Goal: Task Accomplishment & Management: Complete application form

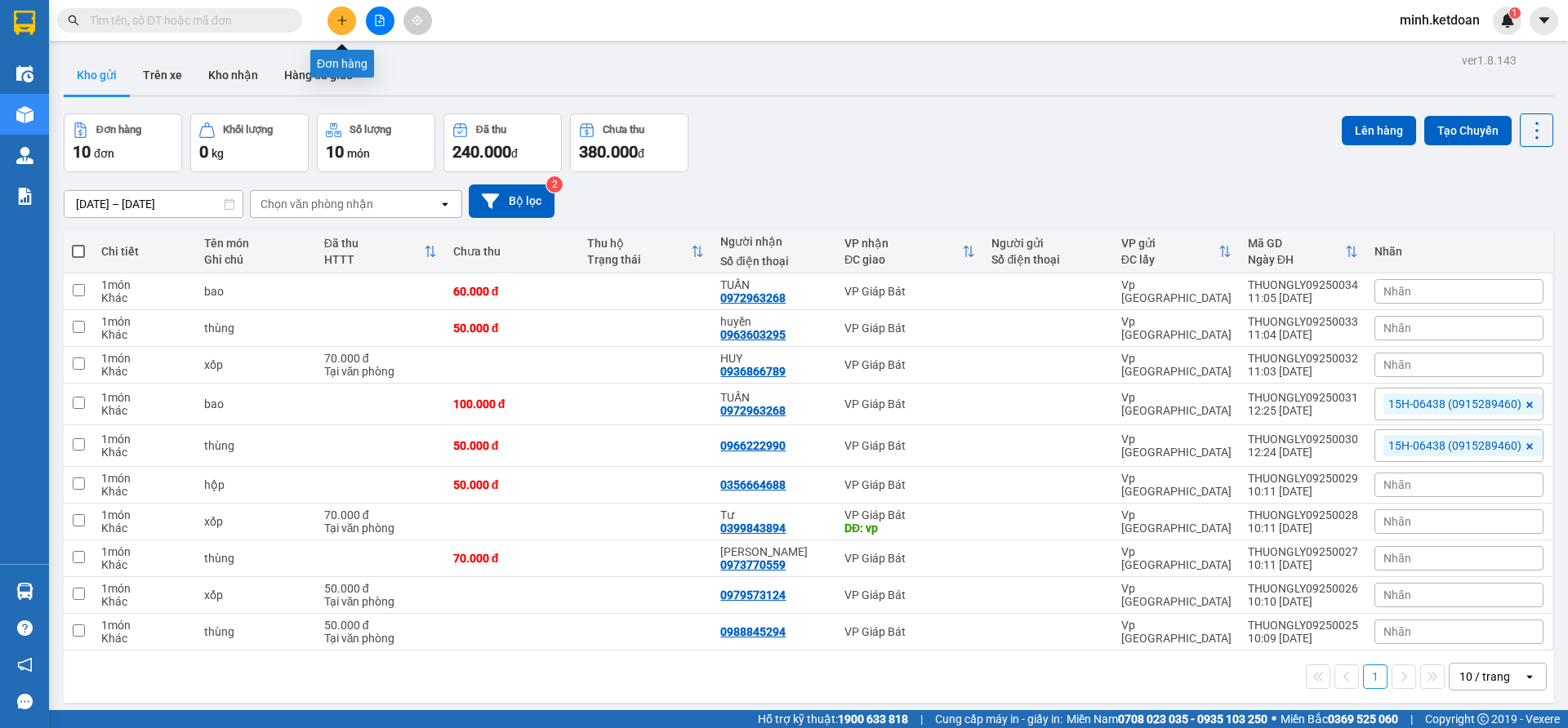
click at [337, 19] on icon "plus" at bounding box center [342, 21] width 11 height 11
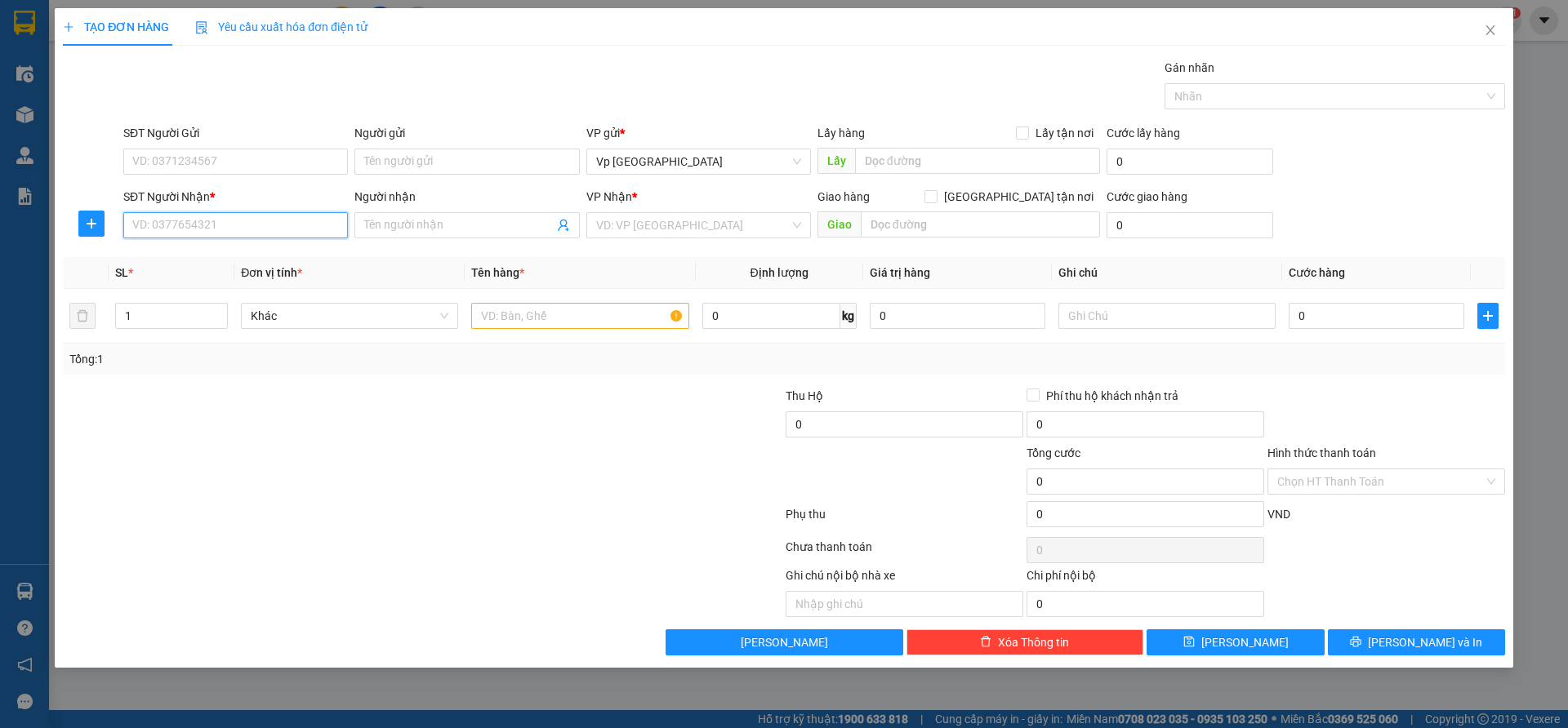
click at [289, 234] on input "SĐT Người Nhận *" at bounding box center [236, 226] width 225 height 26
click at [477, 227] on input "Người nhận" at bounding box center [459, 225] width 189 height 18
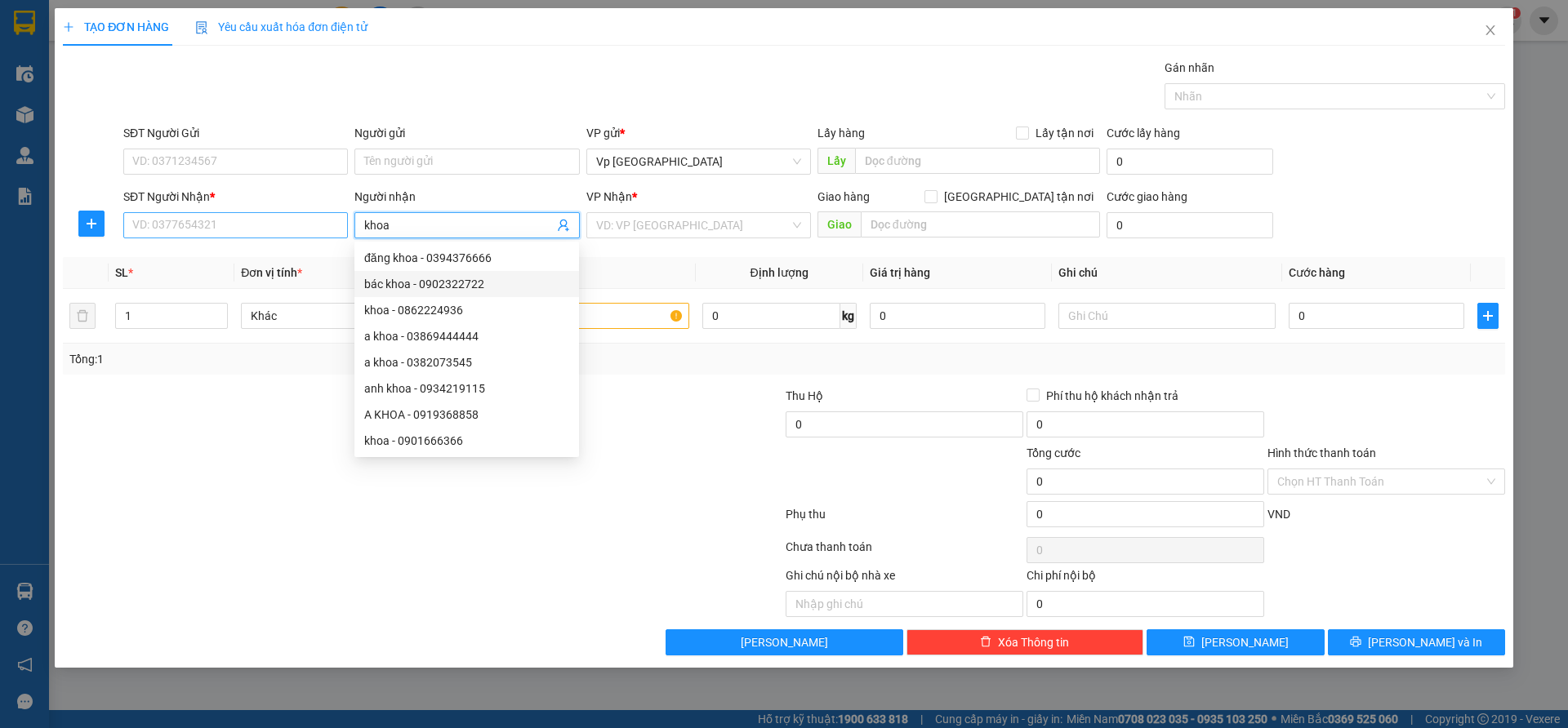
type input "khoa"
click at [293, 227] on input "SĐT Người Nhận *" at bounding box center [236, 226] width 225 height 26
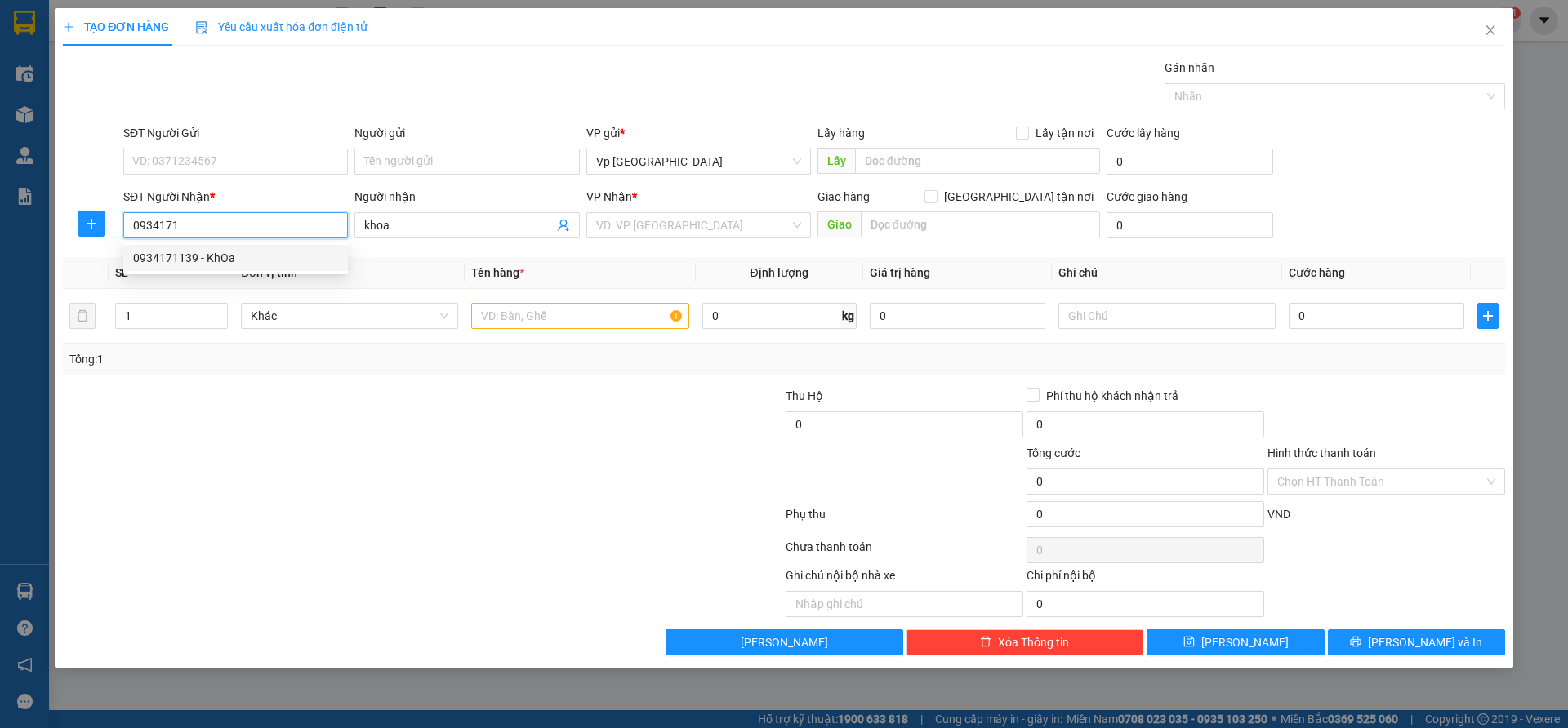
click at [252, 260] on div "0934171139 - KhOa" at bounding box center [235, 258] width 205 height 18
type input "0934171139"
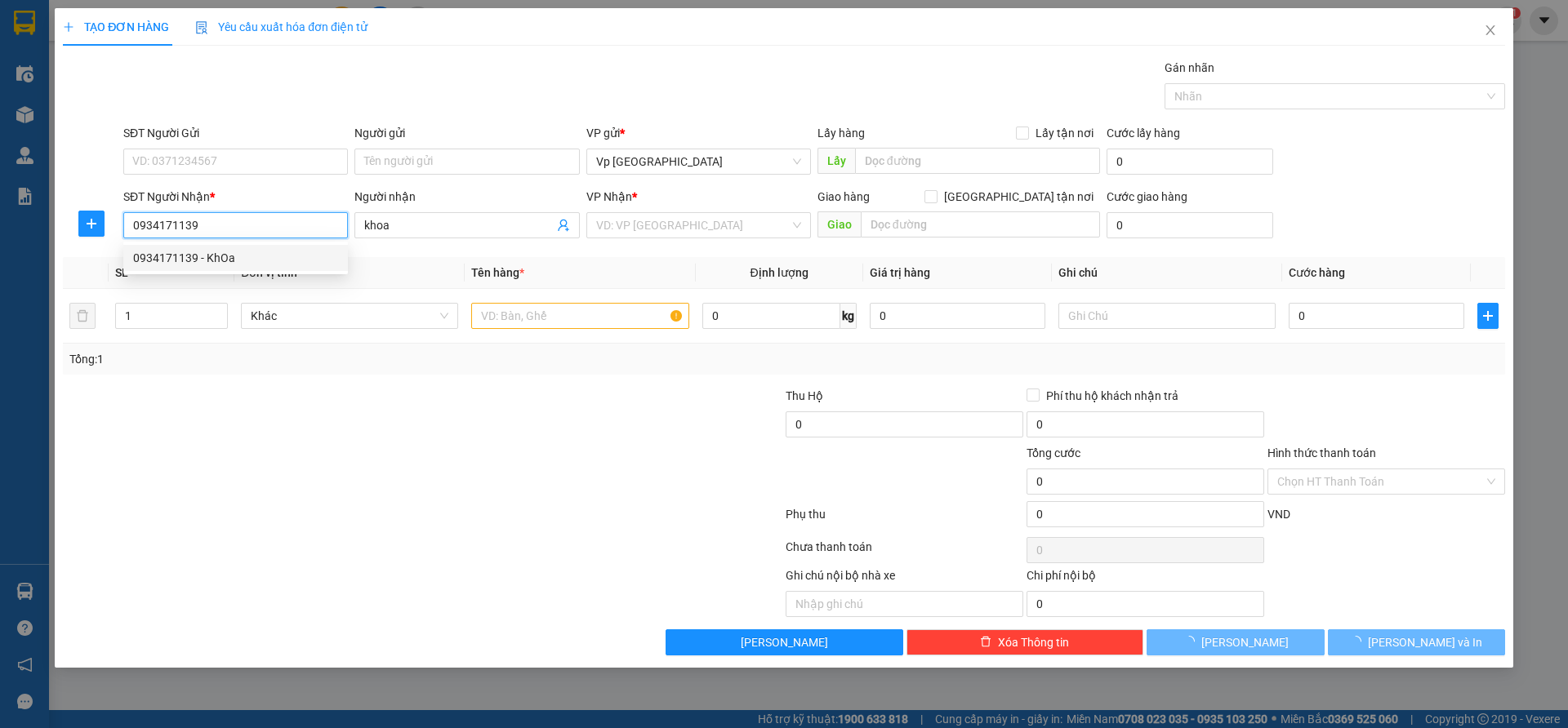
type input "KhOa"
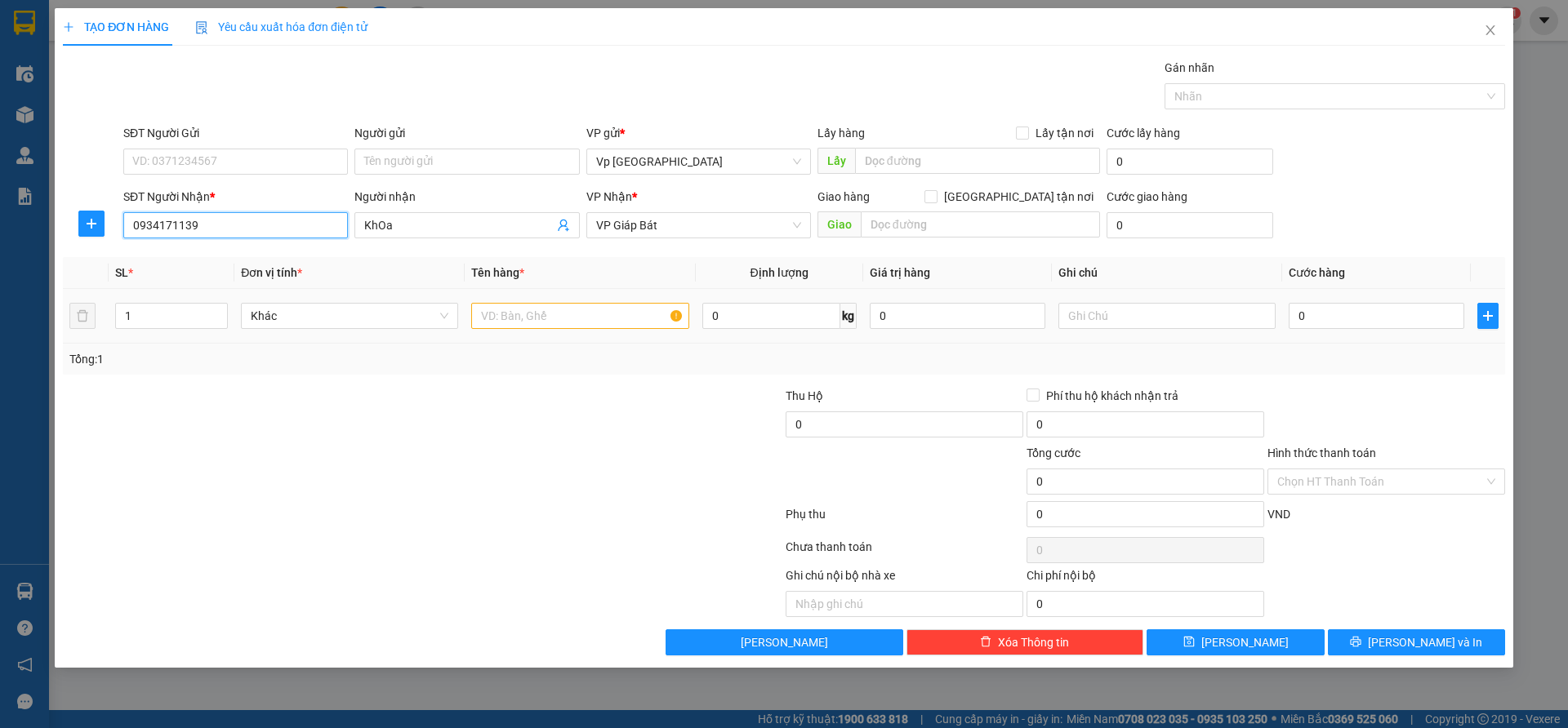
type input "0934171139"
click at [522, 316] on input "text" at bounding box center [580, 316] width 217 height 26
type input "xốp"
click at [182, 326] on input "1" at bounding box center [172, 316] width 111 height 25
type input "3"
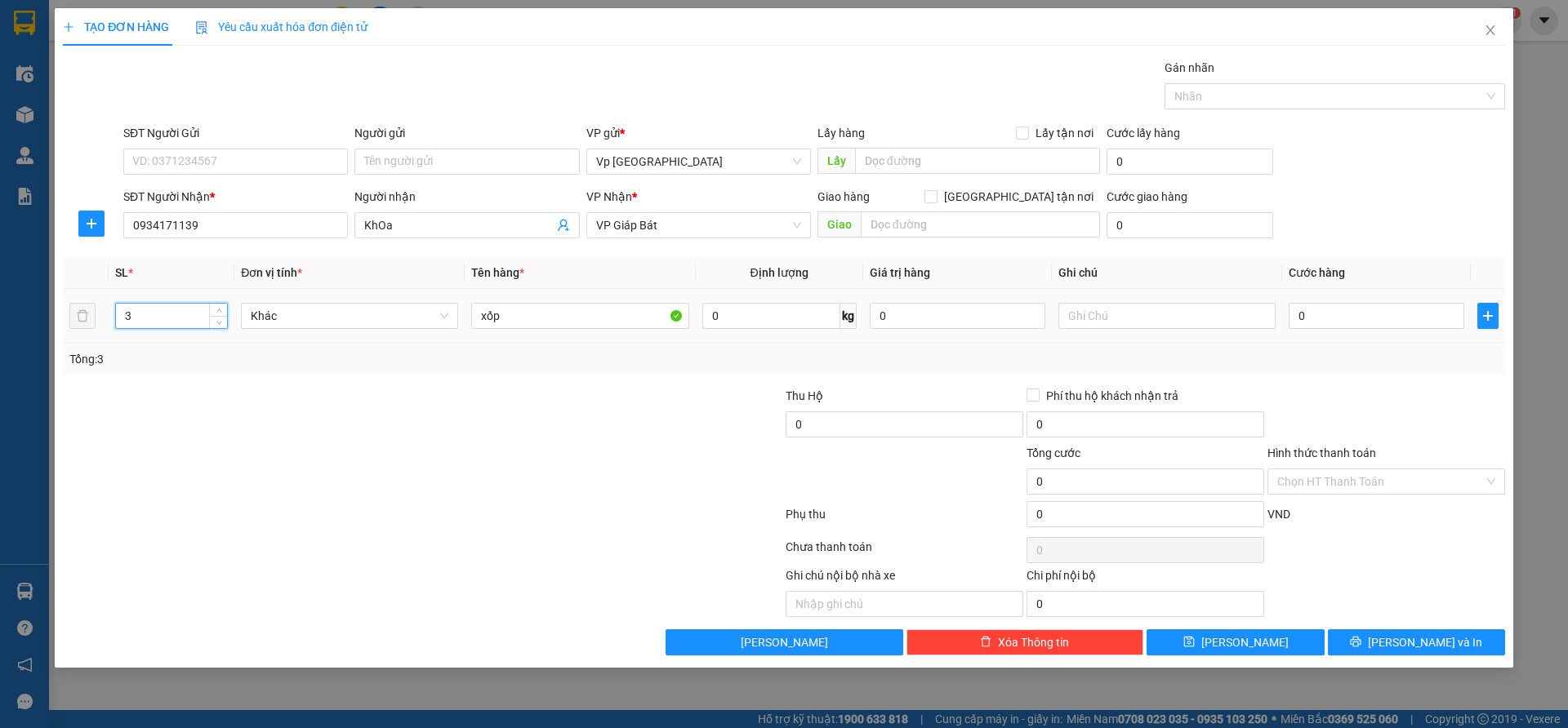
click at [1308, 330] on div "0" at bounding box center [1376, 315] width 176 height 33
click at [1312, 321] on input "0" at bounding box center [1376, 316] width 176 height 26
type input "2"
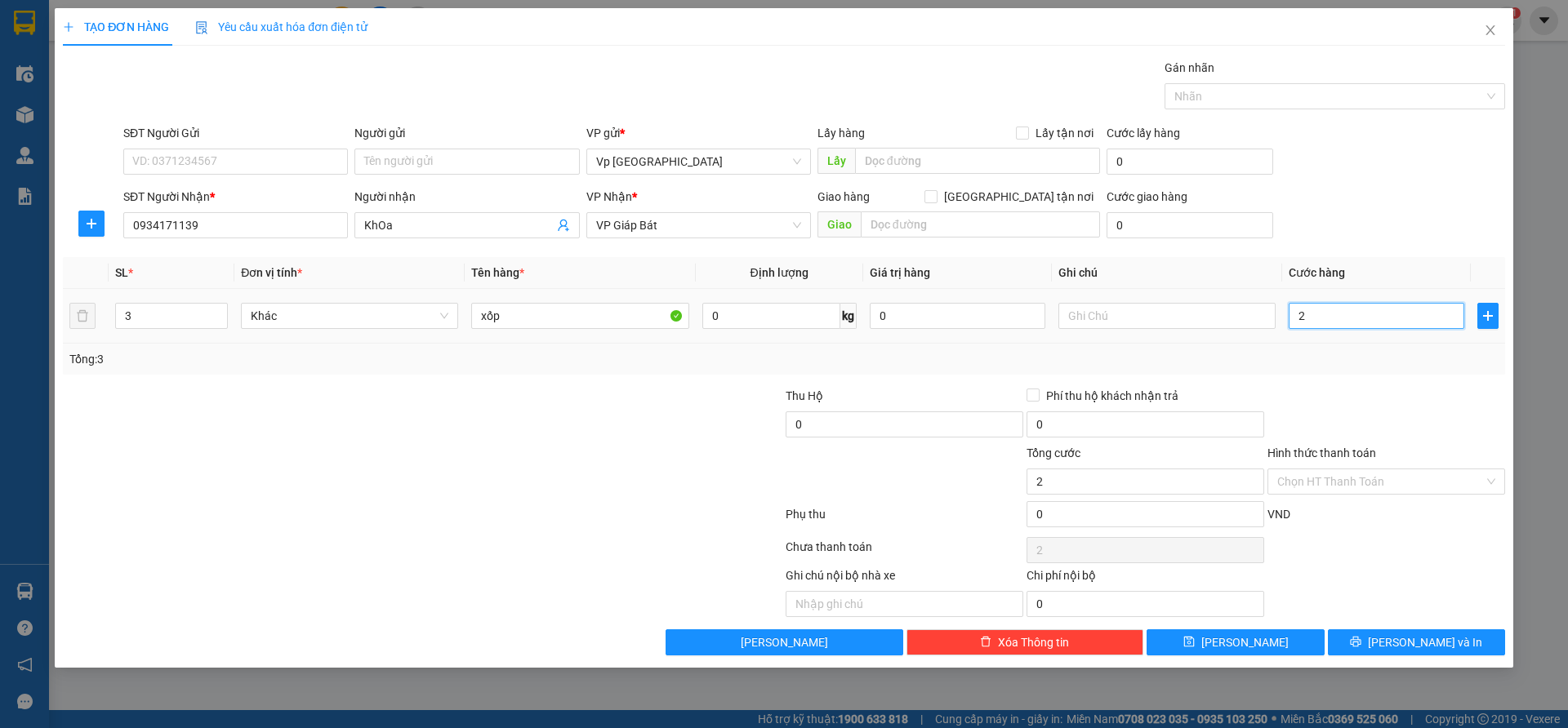
type input "21"
type input "210"
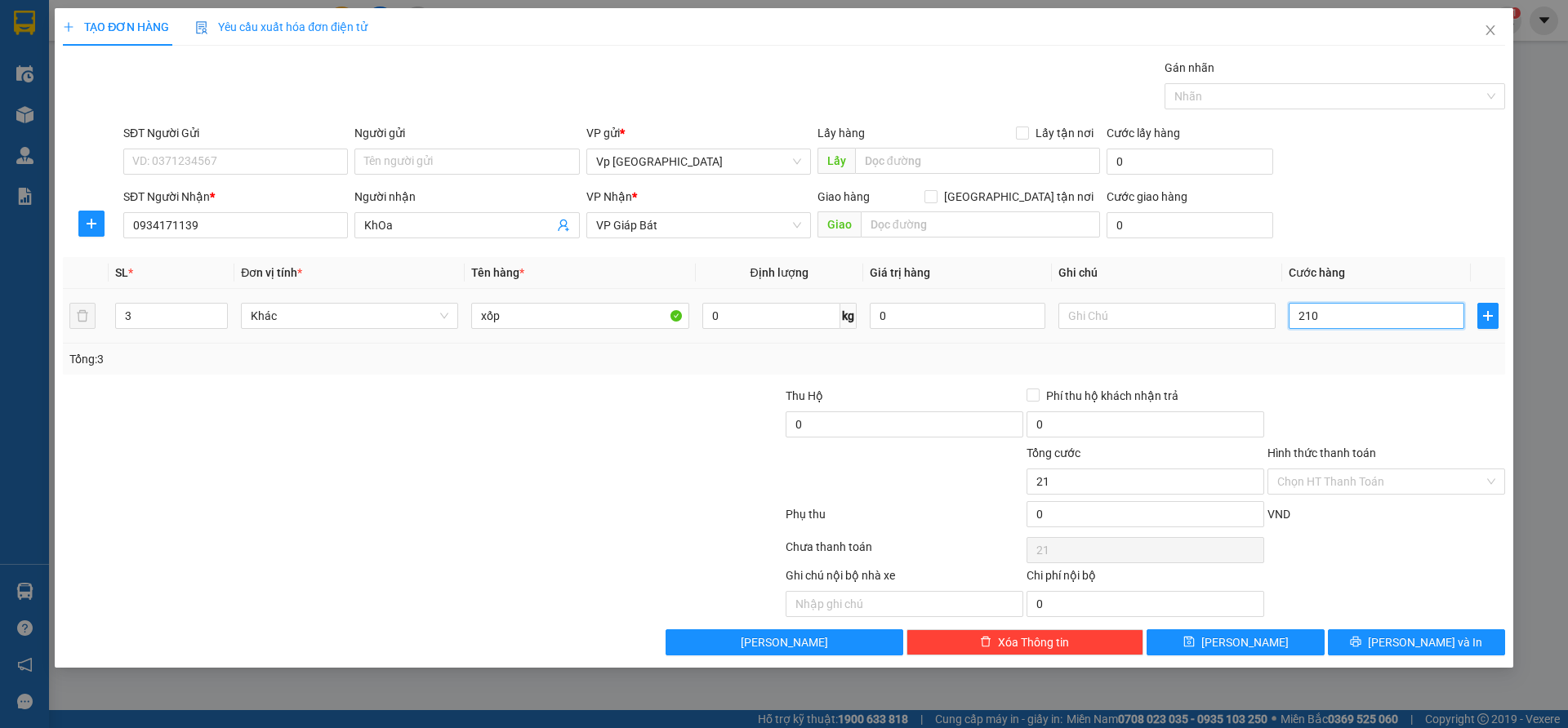
type input "210"
type input "2.100"
type input "21.000"
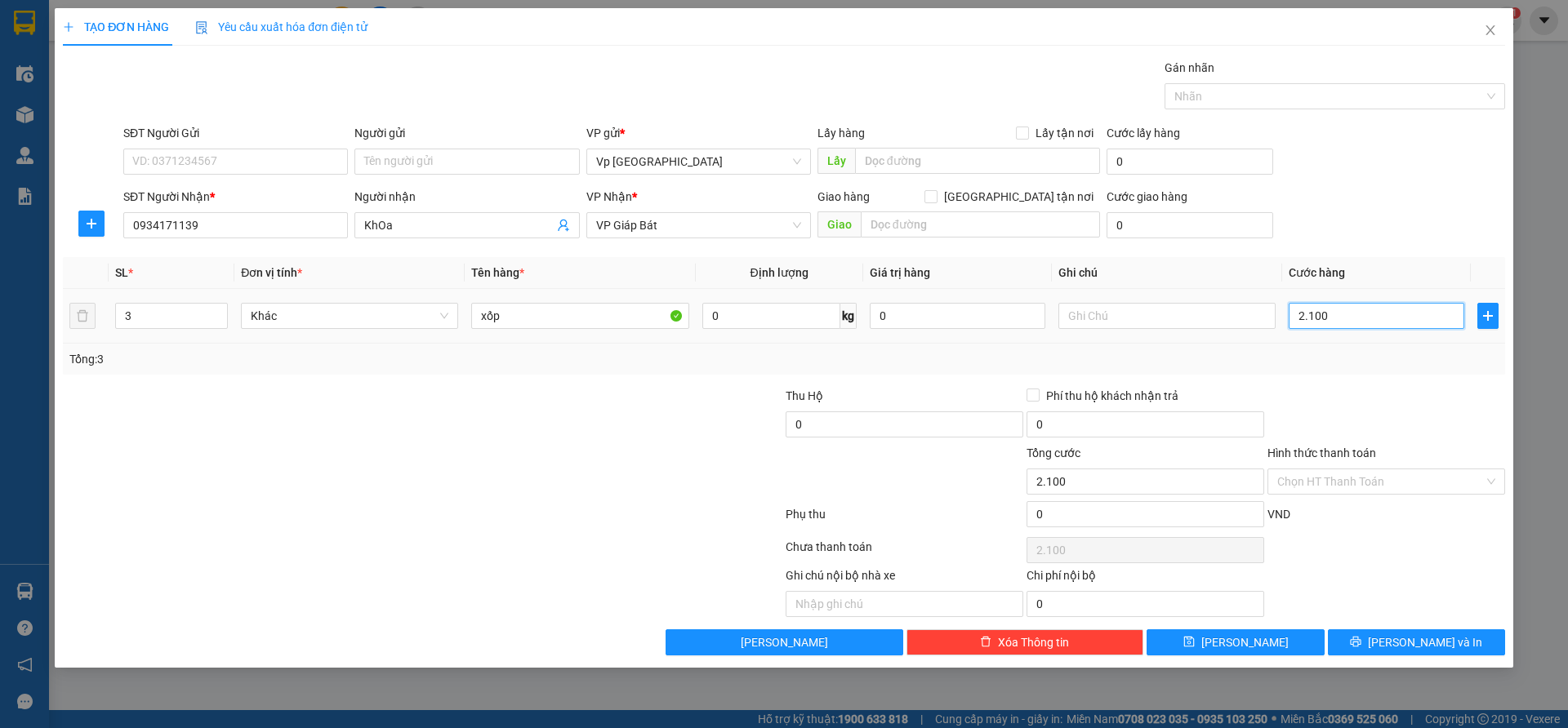
type input "21.000"
type input "210.000"
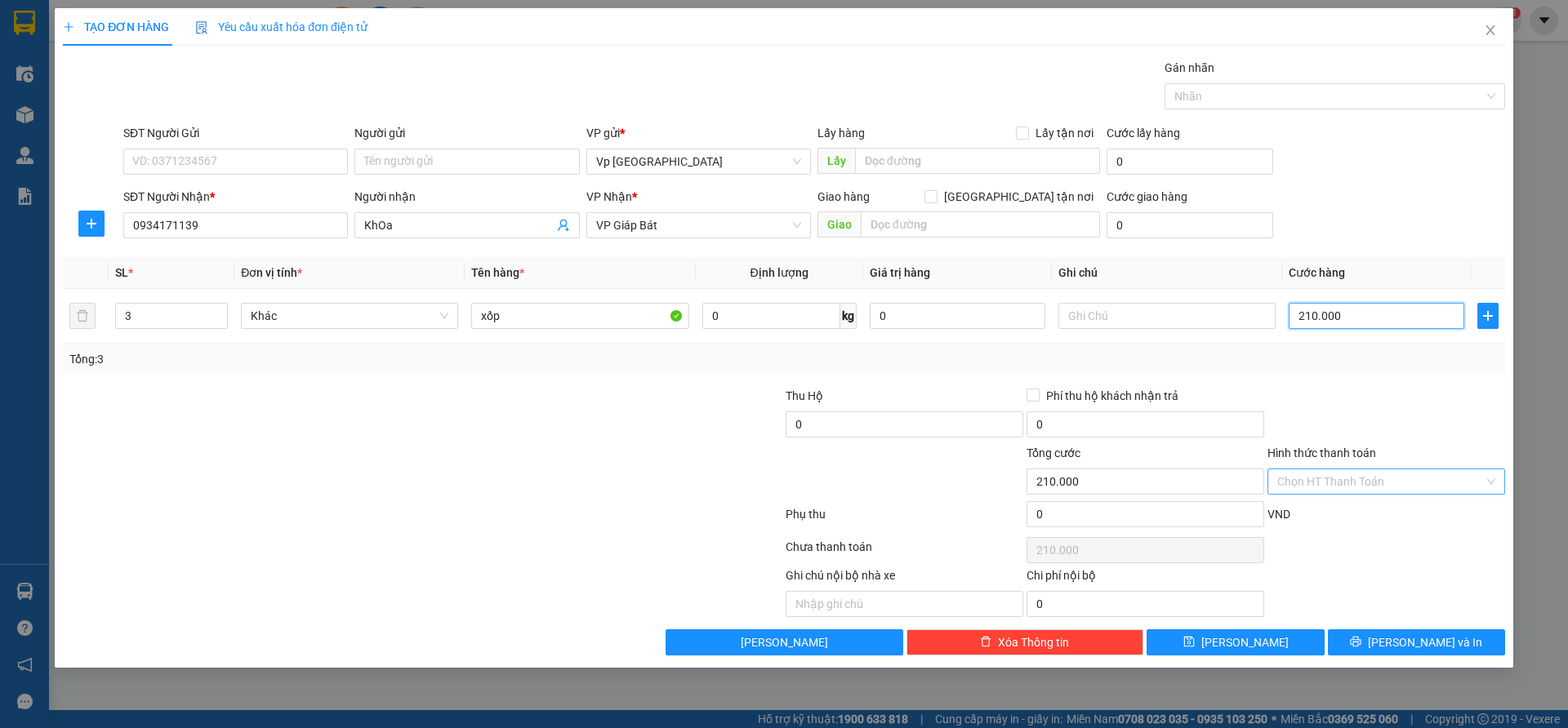
type input "210.000"
click at [1374, 477] on input "Hình thức thanh toán" at bounding box center [1380, 482] width 207 height 25
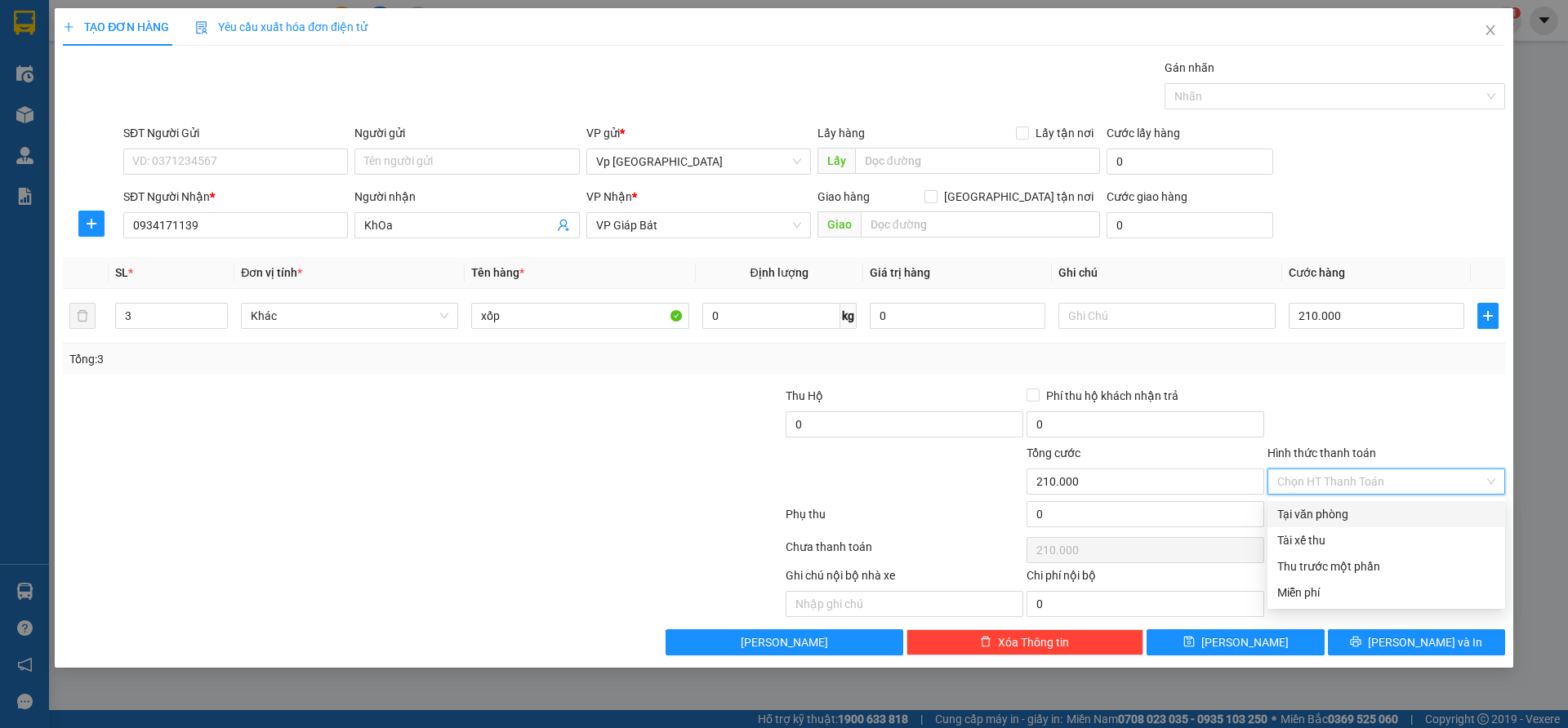
click at [1339, 515] on div "Tại văn phòng" at bounding box center [1386, 514] width 218 height 18
type input "0"
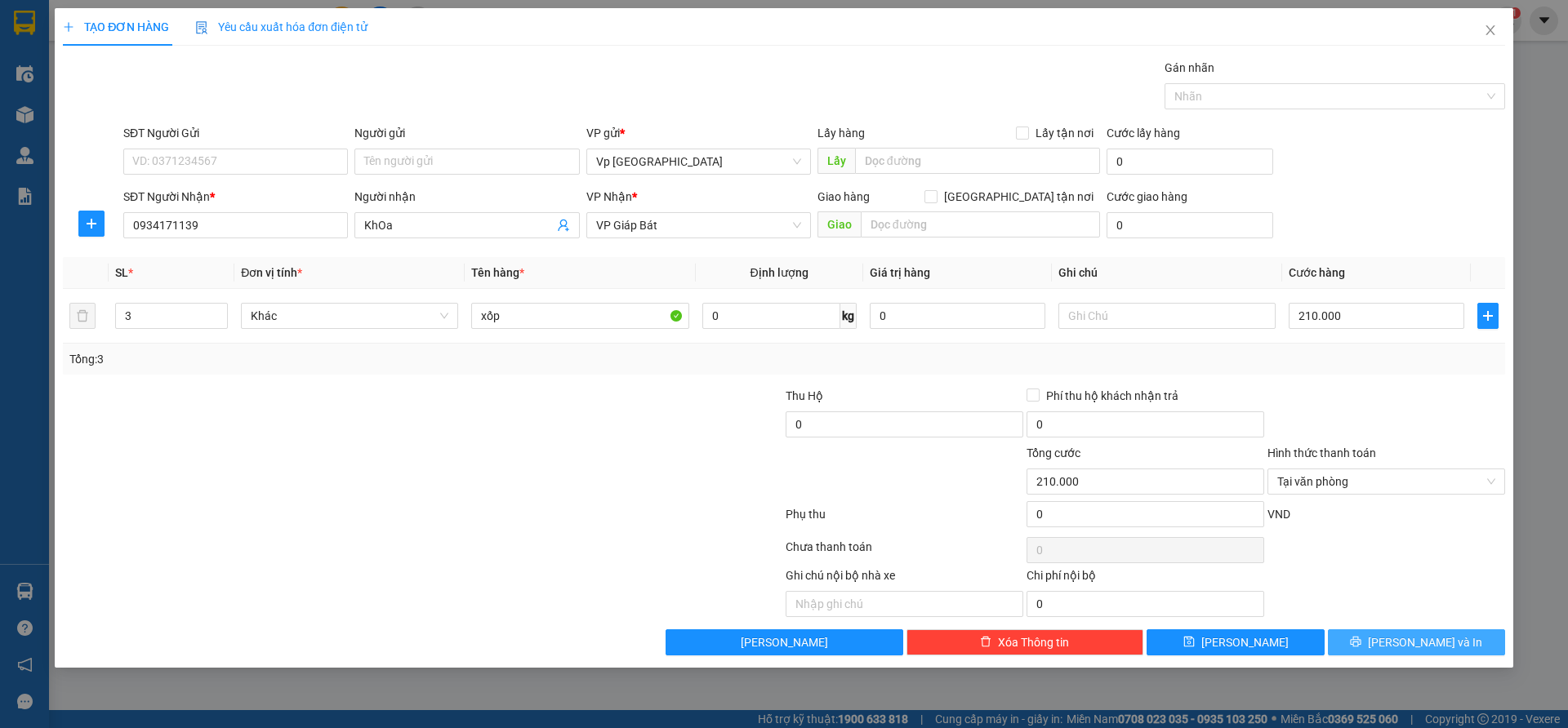
click at [1410, 647] on span "[PERSON_NAME] và In" at bounding box center [1425, 642] width 114 height 18
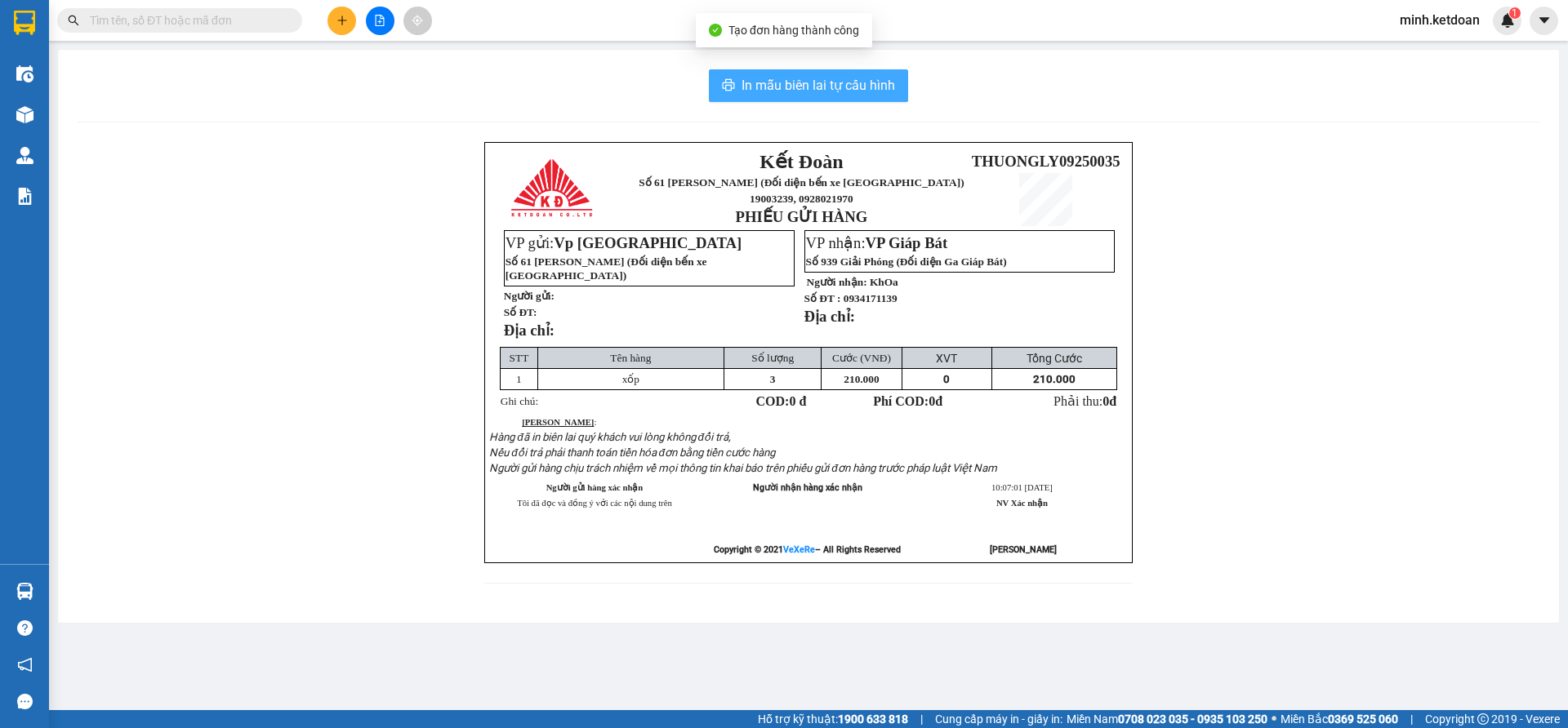
click at [808, 84] on span "In mẫu biên lai tự cấu hình" at bounding box center [818, 86] width 154 height 21
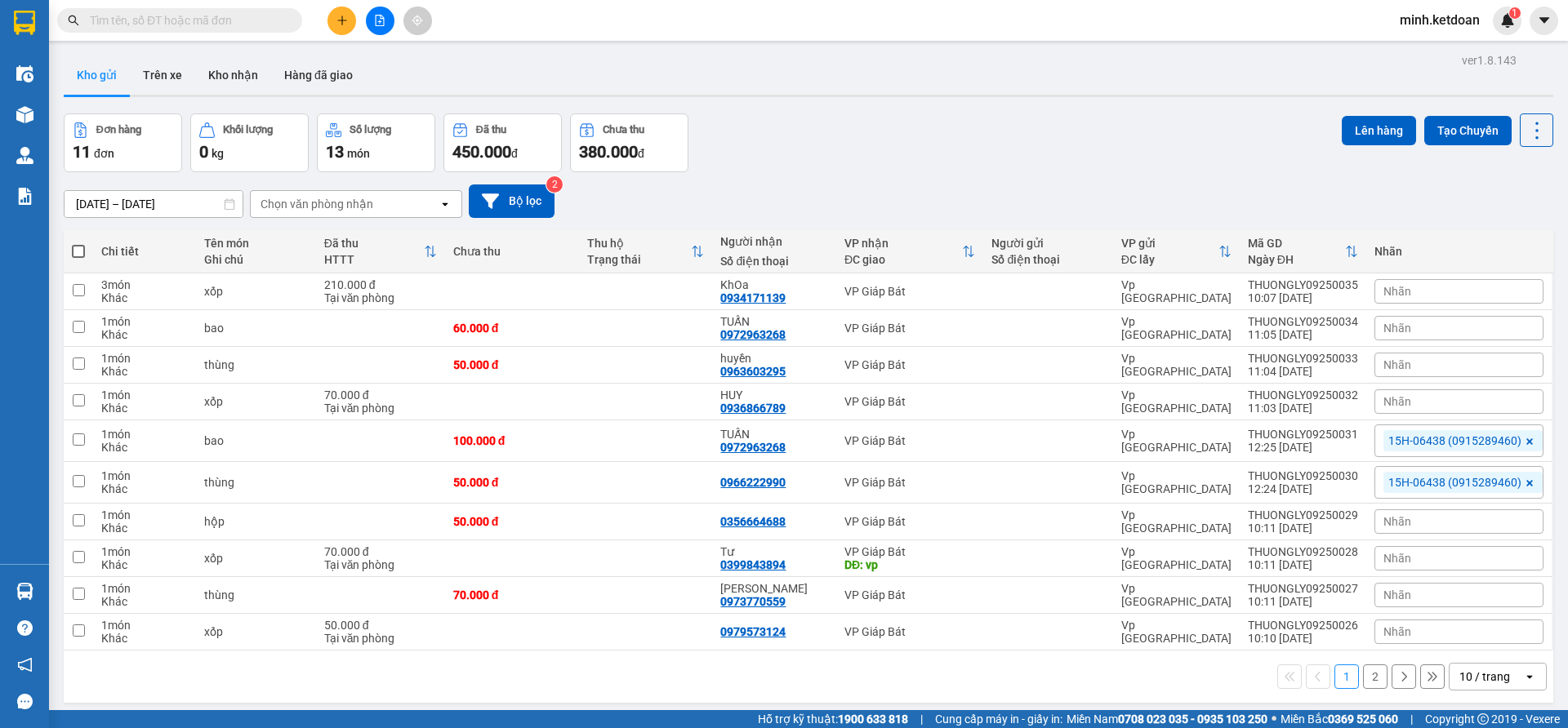
click at [340, 24] on icon "plus" at bounding box center [342, 21] width 11 height 11
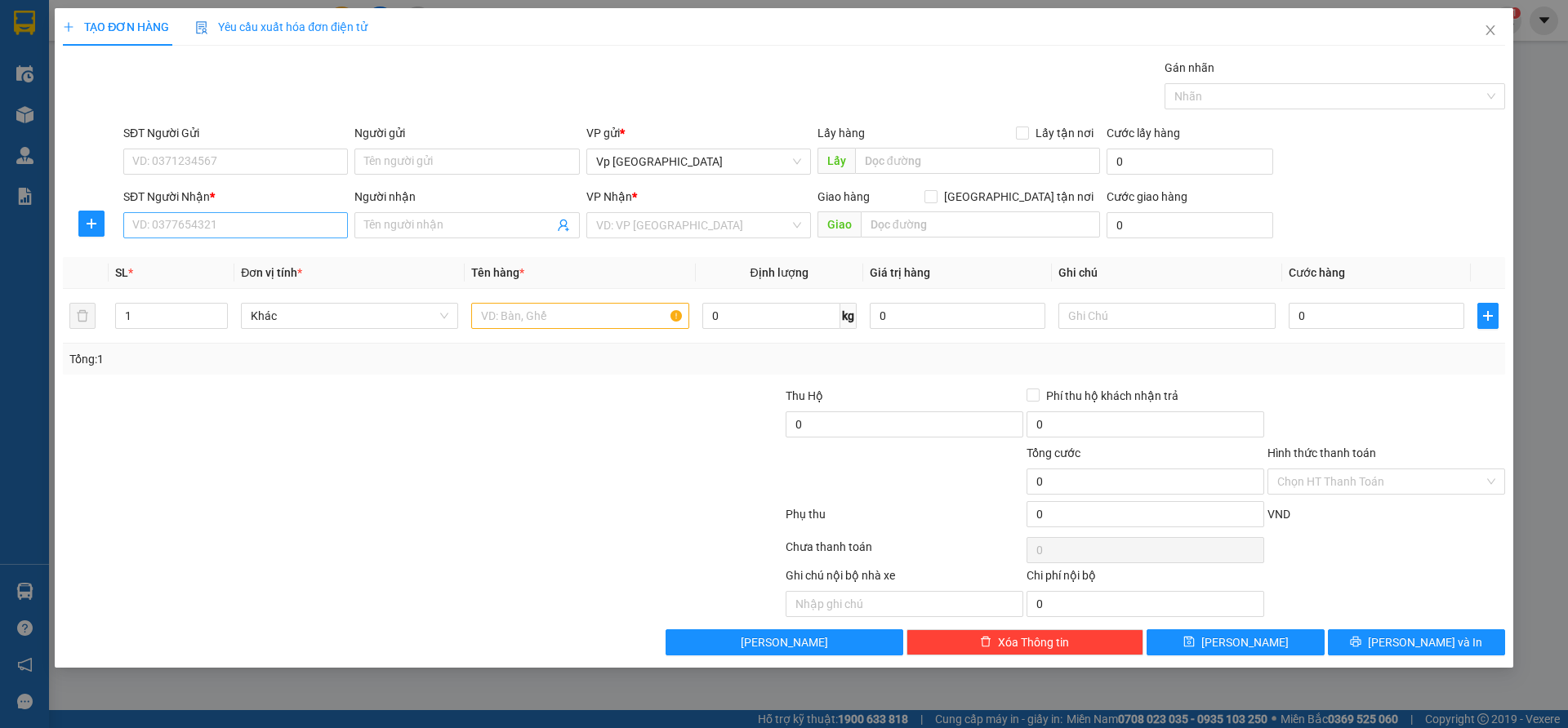
drag, startPoint x: 248, startPoint y: 244, endPoint x: 256, endPoint y: 222, distance: 23.4
click at [251, 241] on div "SĐT Người Nhận * VD: 0377654321" at bounding box center [236, 216] width 225 height 58
click at [256, 222] on input "SĐT Người Nhận *" at bounding box center [236, 226] width 225 height 26
click at [171, 263] on div "0973770559 - [PERSON_NAME]" at bounding box center [235, 258] width 205 height 18
type input "0973770559"
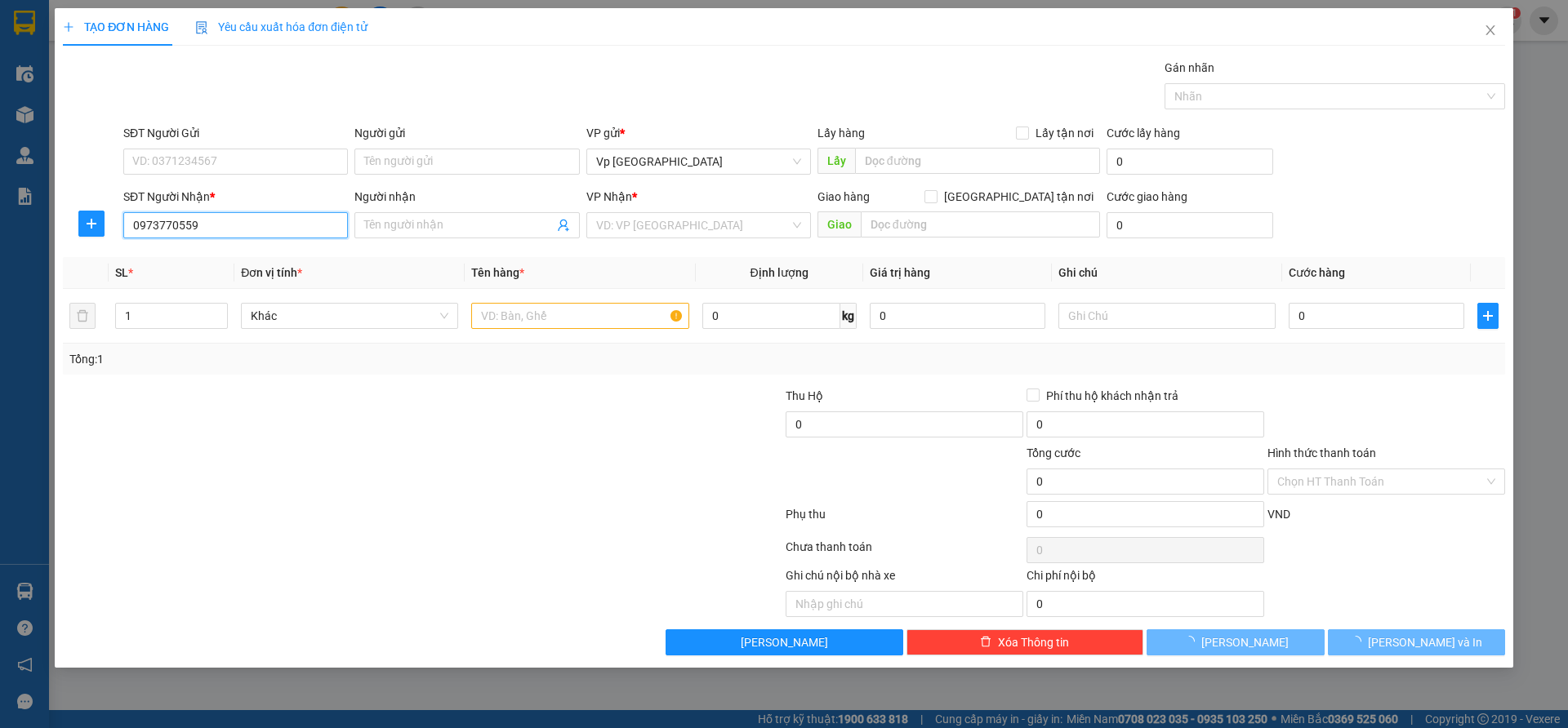
type input "[PERSON_NAME]"
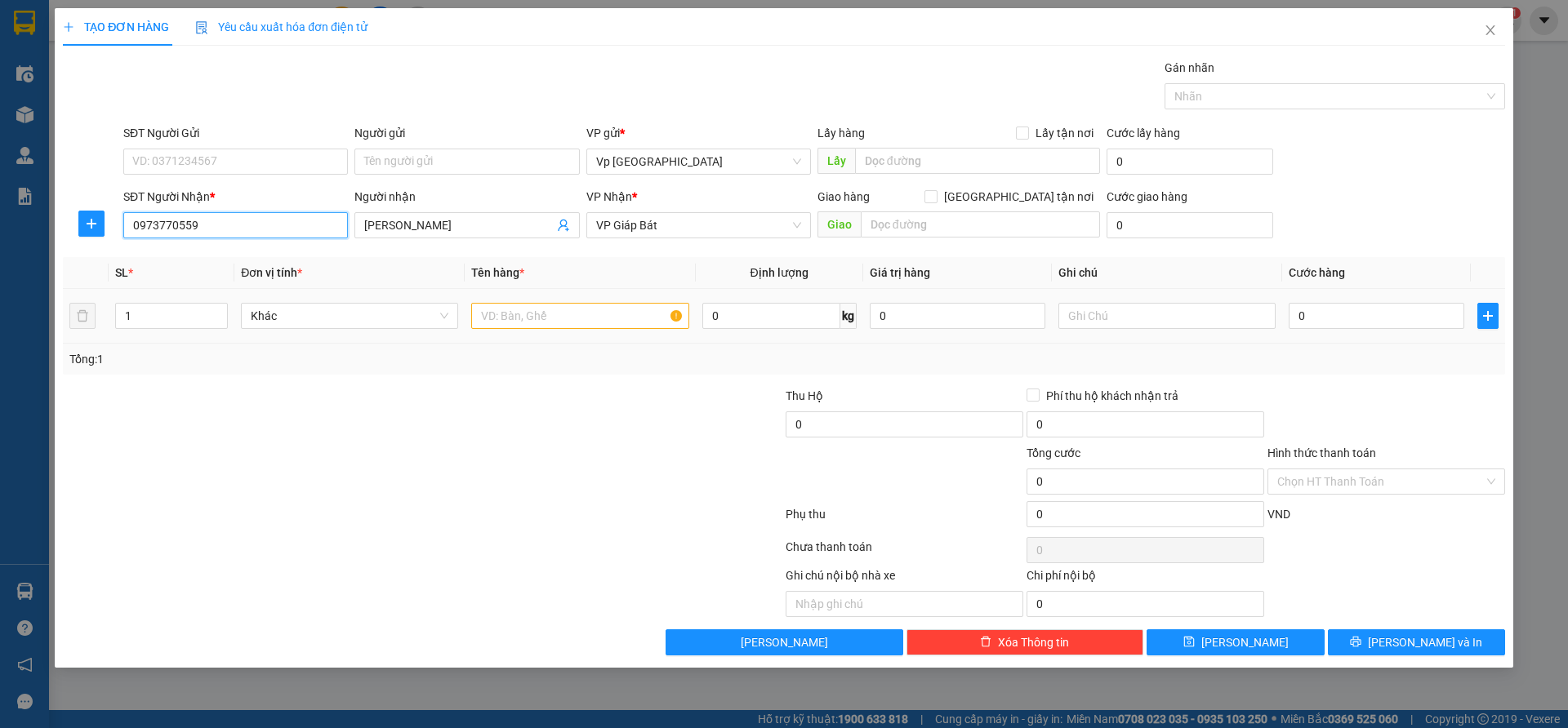
type input "0973770559"
click at [506, 312] on input "text" at bounding box center [580, 316] width 217 height 26
type input "xốp"
click at [1324, 314] on input "0" at bounding box center [1376, 316] width 176 height 26
type input "1"
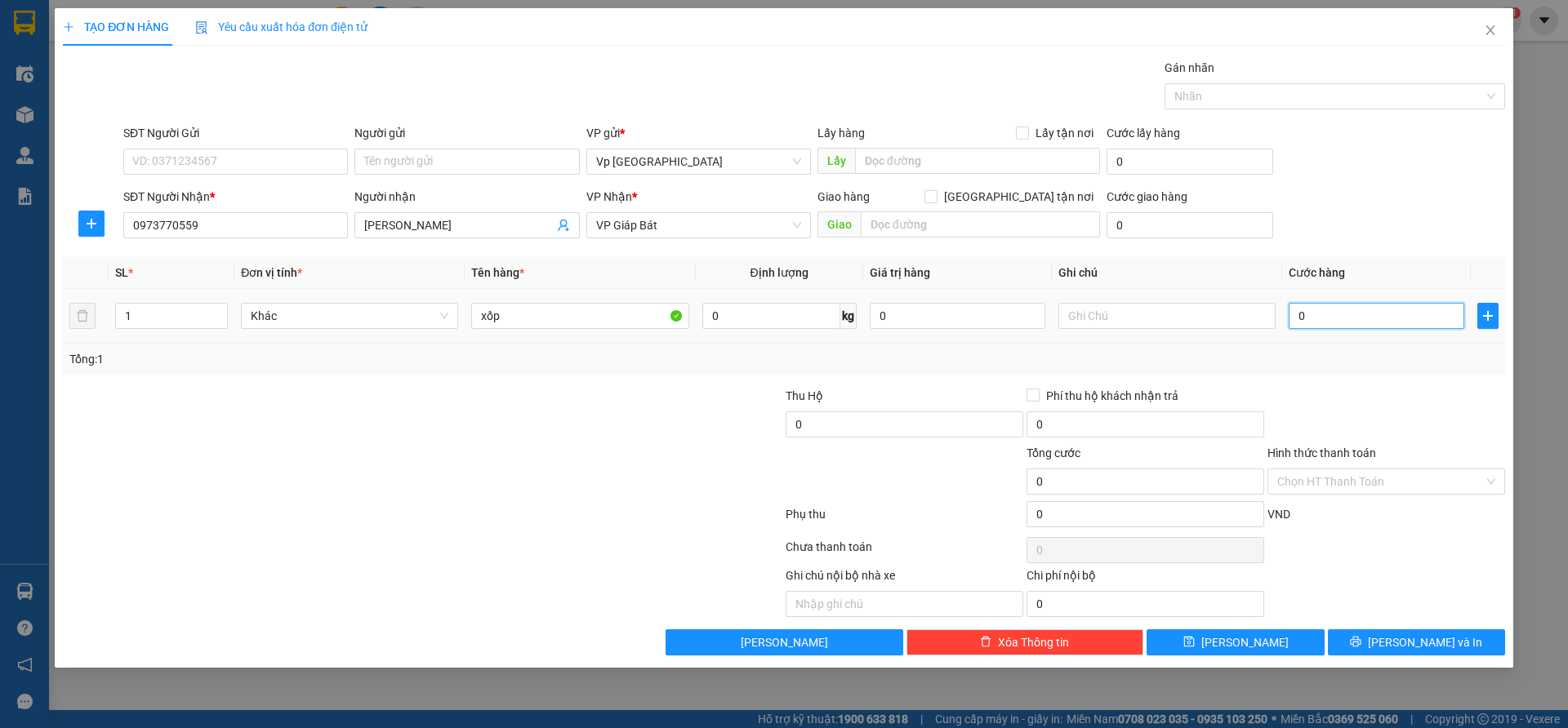
type input "1"
type input "10"
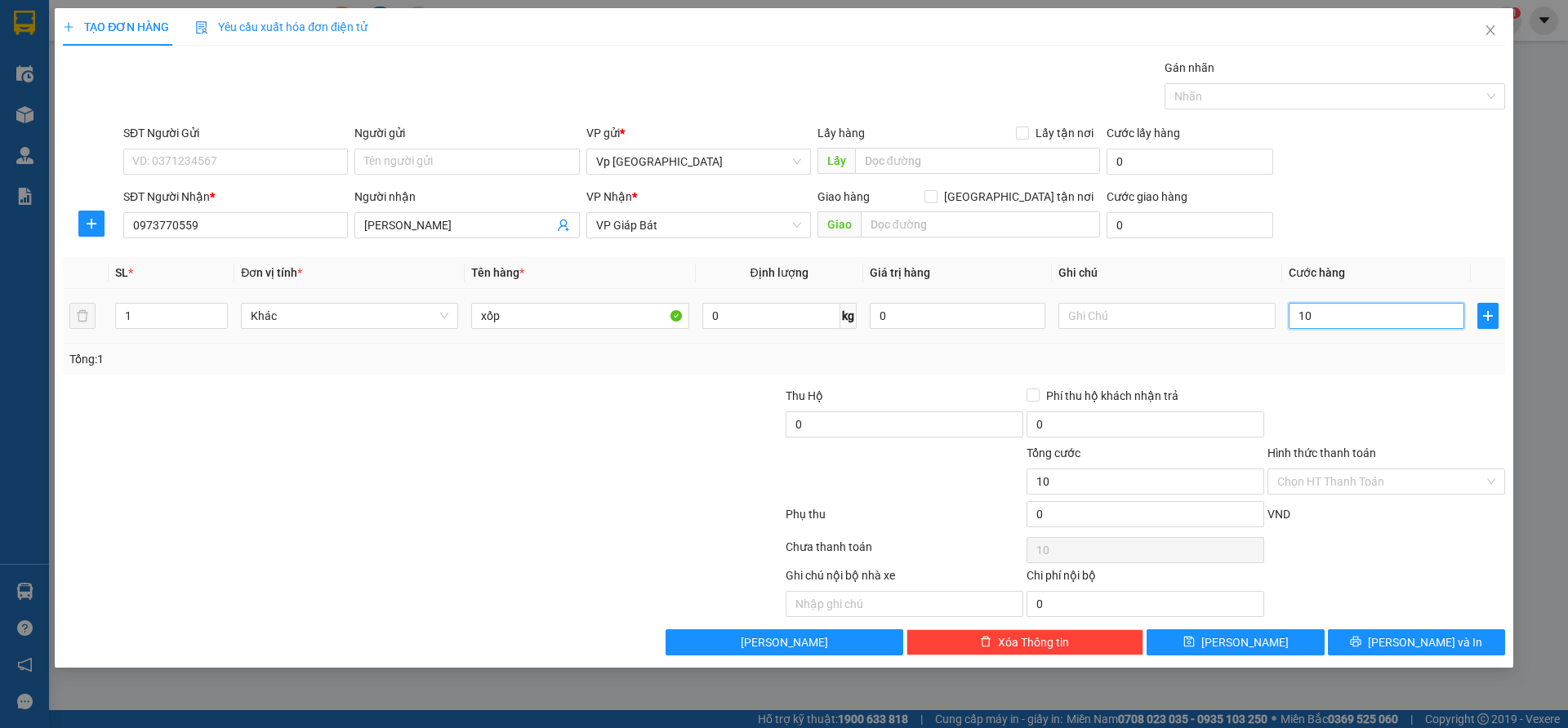
type input "100"
type input "1.000"
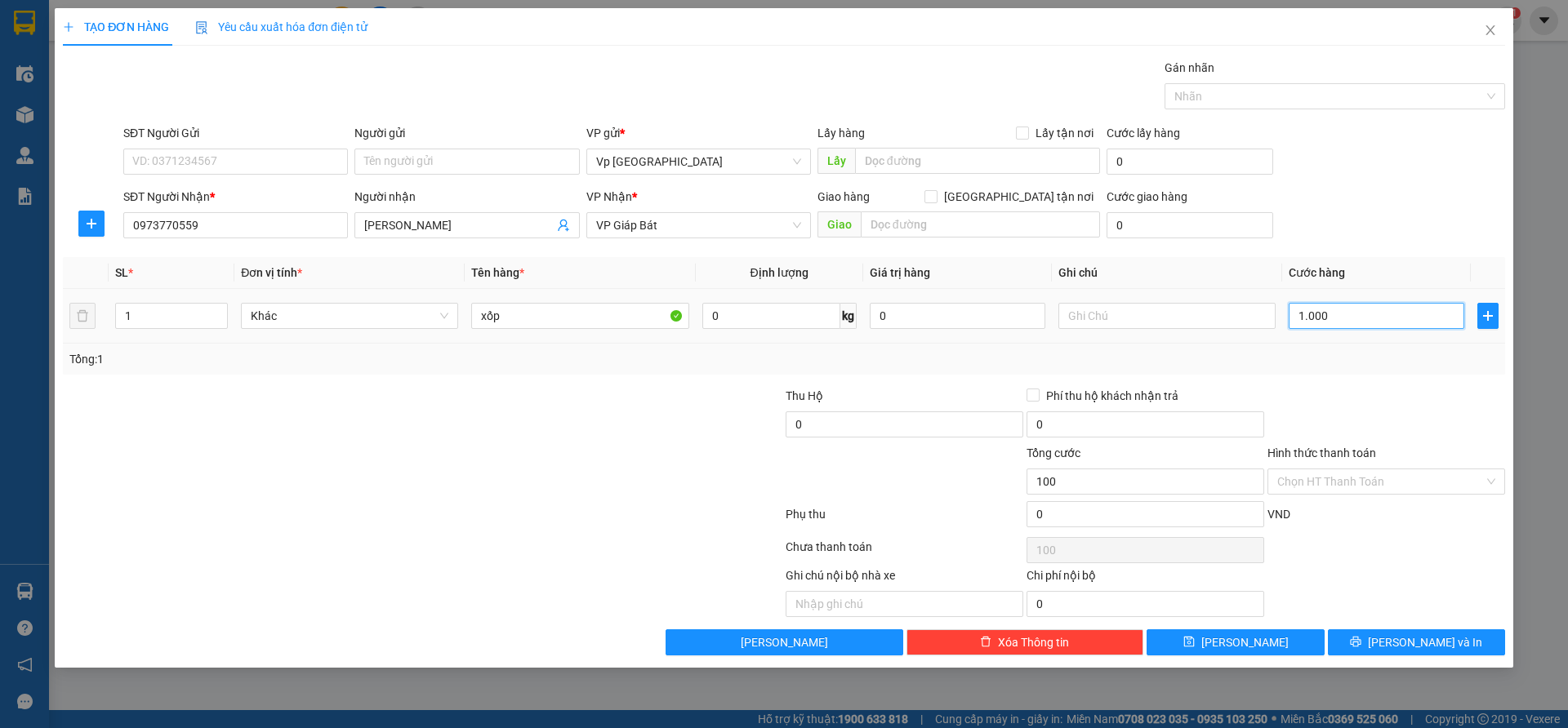
type input "1.000"
type input "10.000"
type input "100.000"
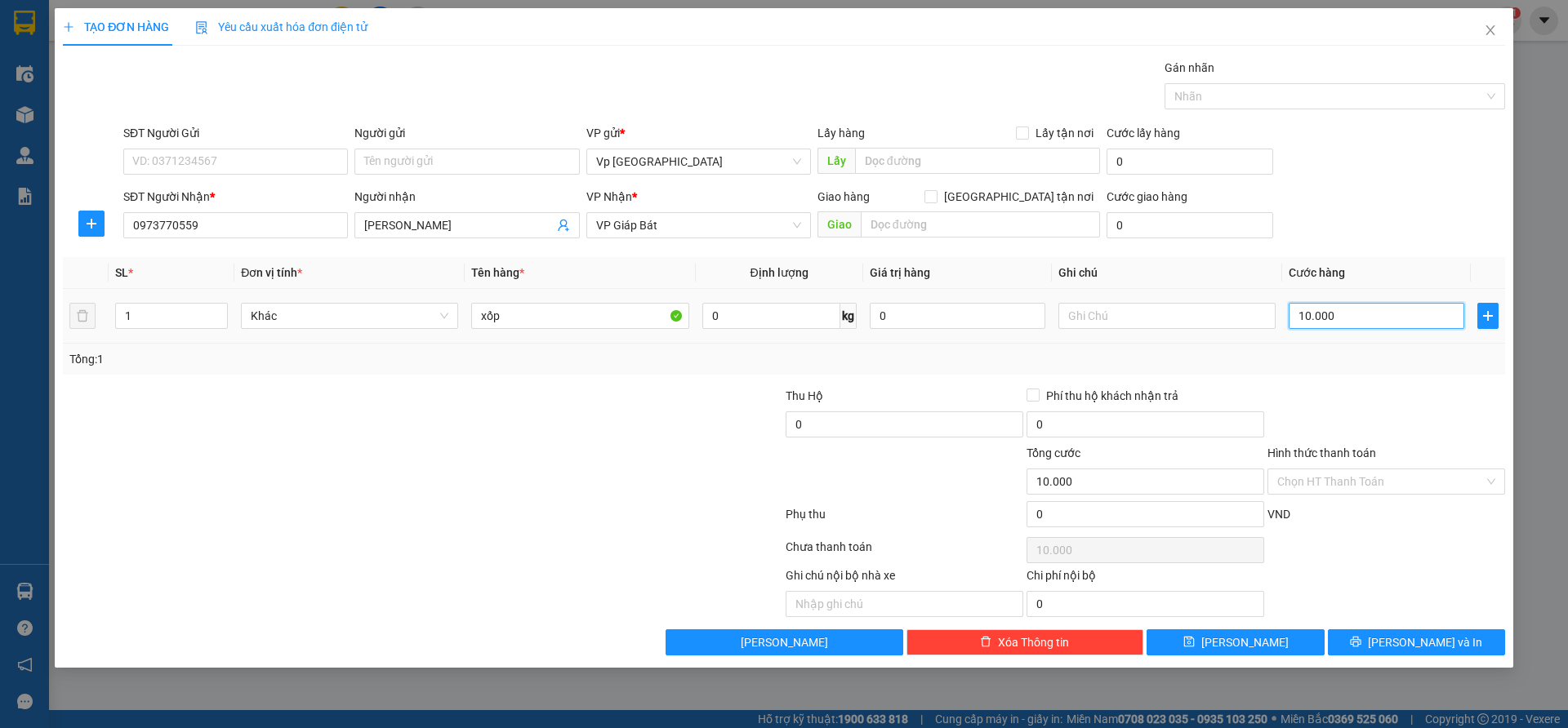
type input "100.000"
click at [1378, 644] on button "[PERSON_NAME] và In" at bounding box center [1416, 643] width 177 height 26
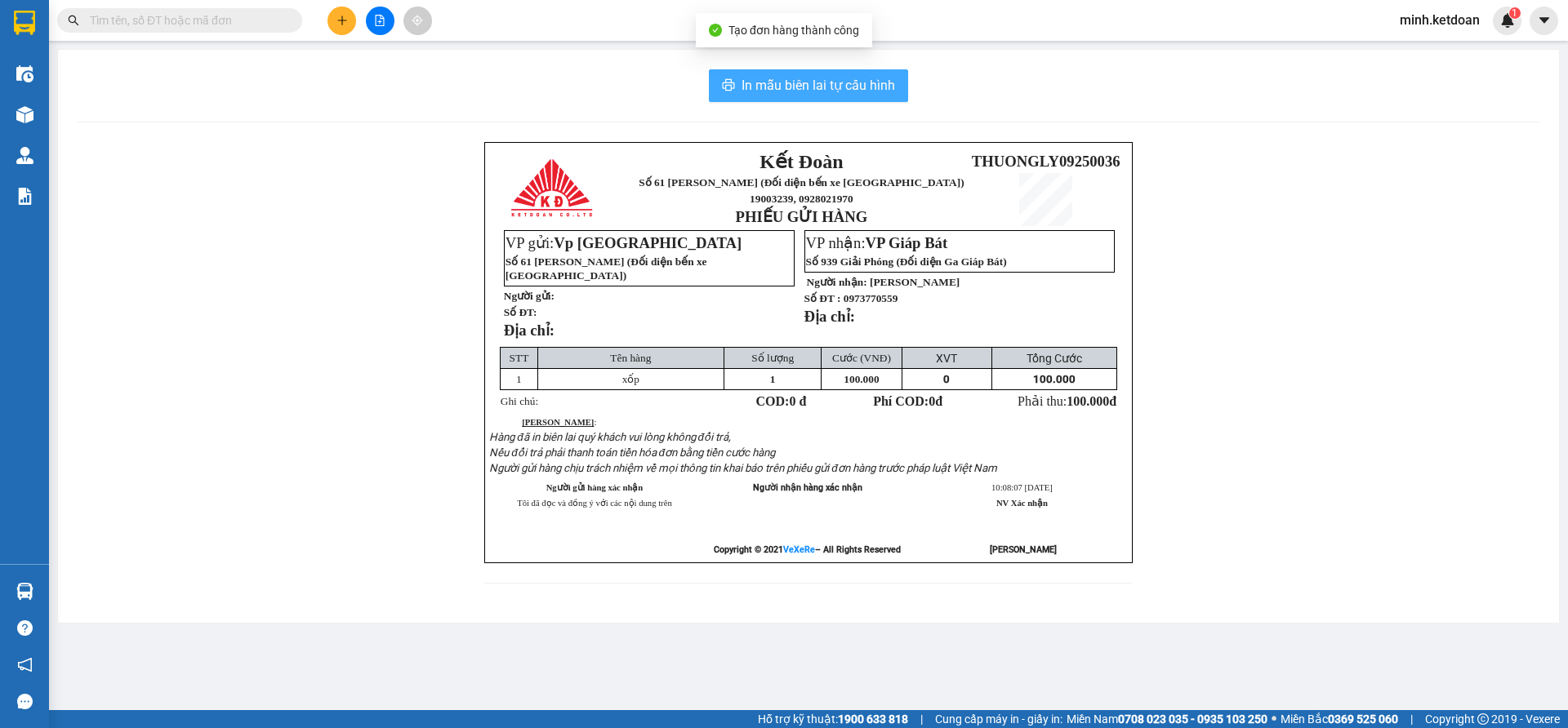
click at [818, 95] on span "In mẫu biên lai tự cấu hình" at bounding box center [818, 86] width 154 height 21
